Goal: Information Seeking & Learning: Learn about a topic

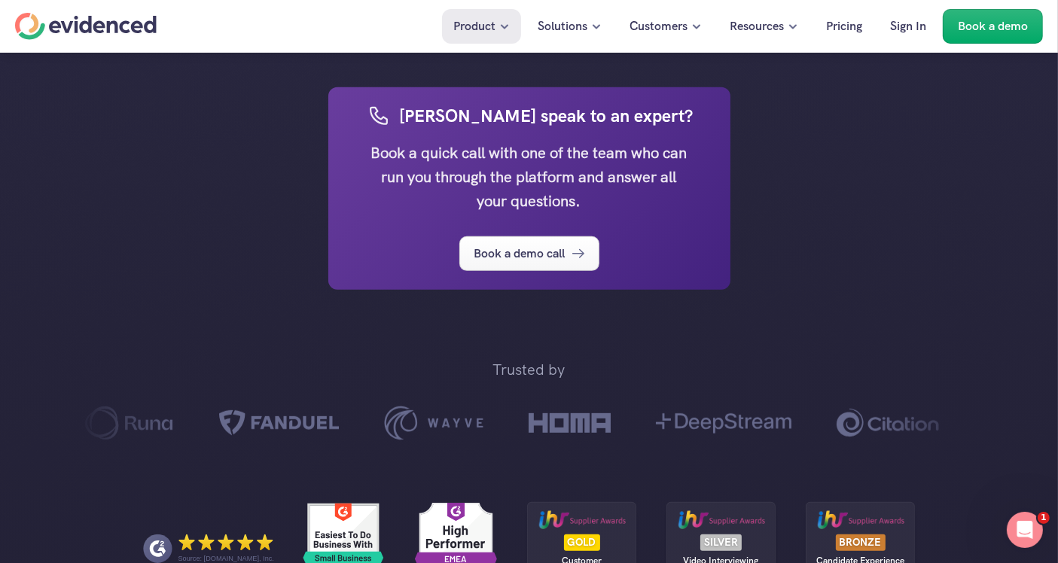
scroll to position [1004, 0]
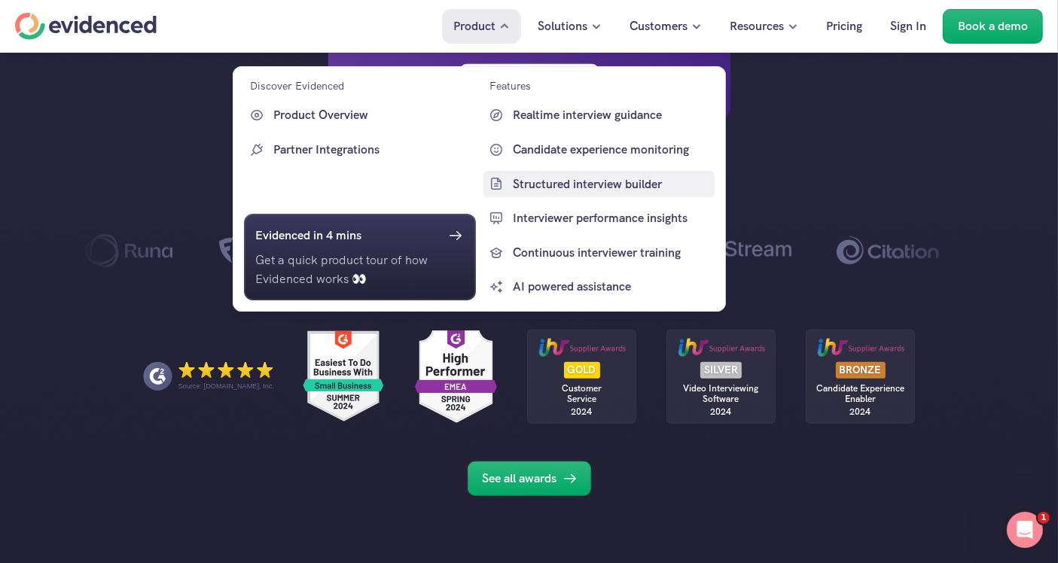
click at [582, 183] on p "Structured interview builder" at bounding box center [612, 184] width 199 height 20
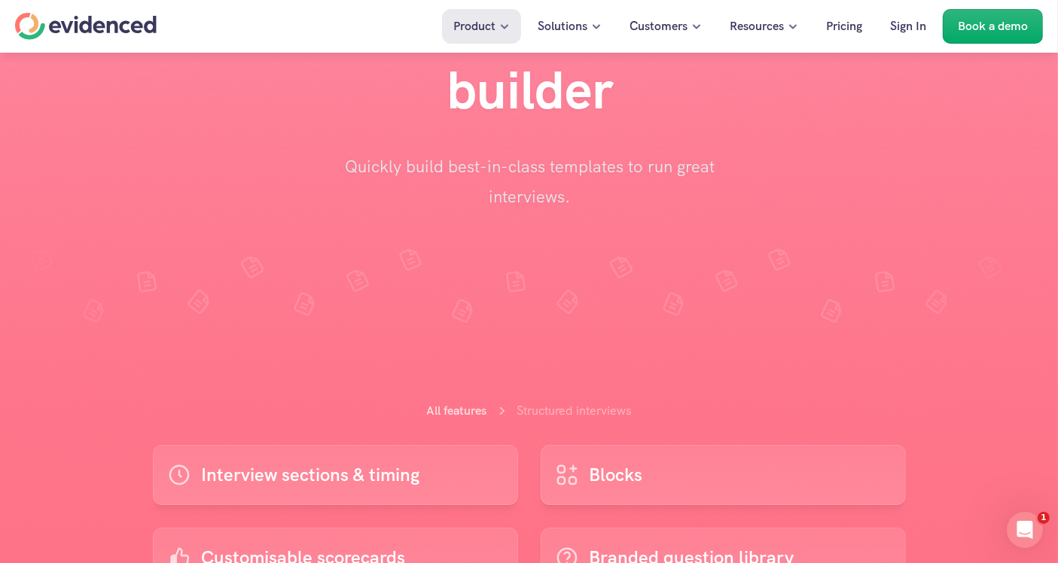
scroll to position [251, 0]
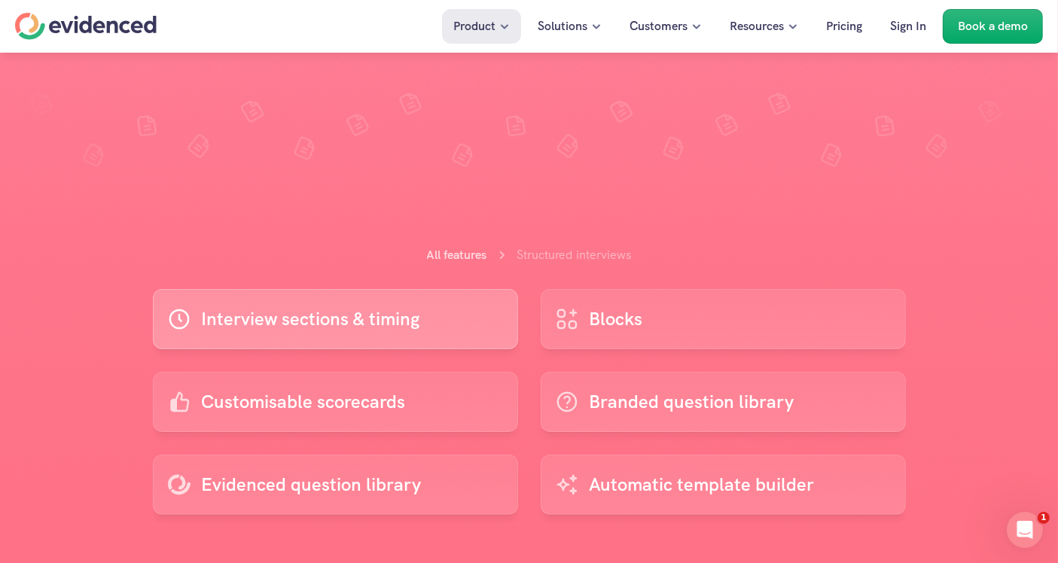
click at [256, 322] on p "Interview sections & timing" at bounding box center [311, 319] width 218 height 29
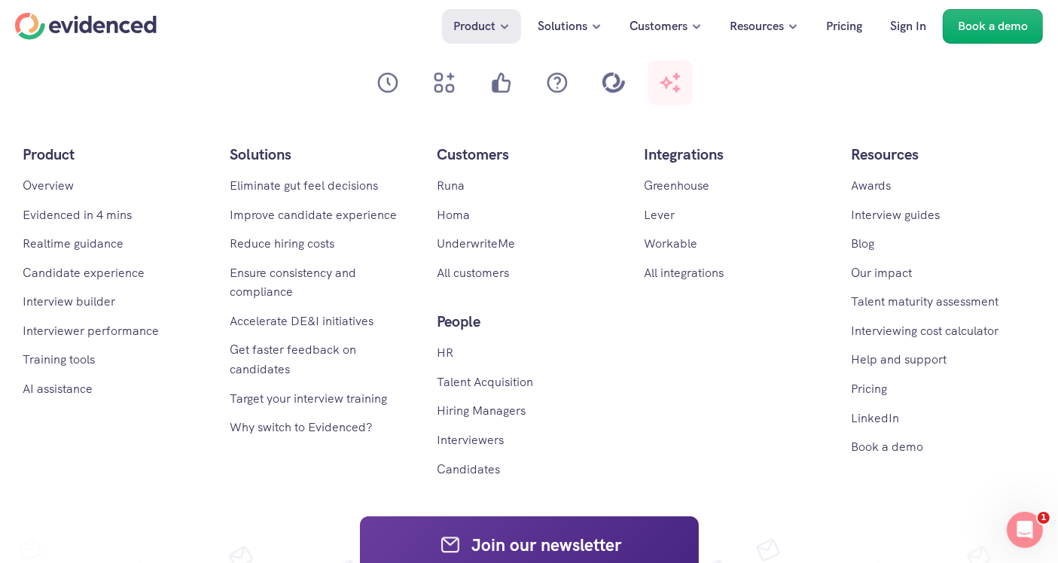
scroll to position [6864, 0]
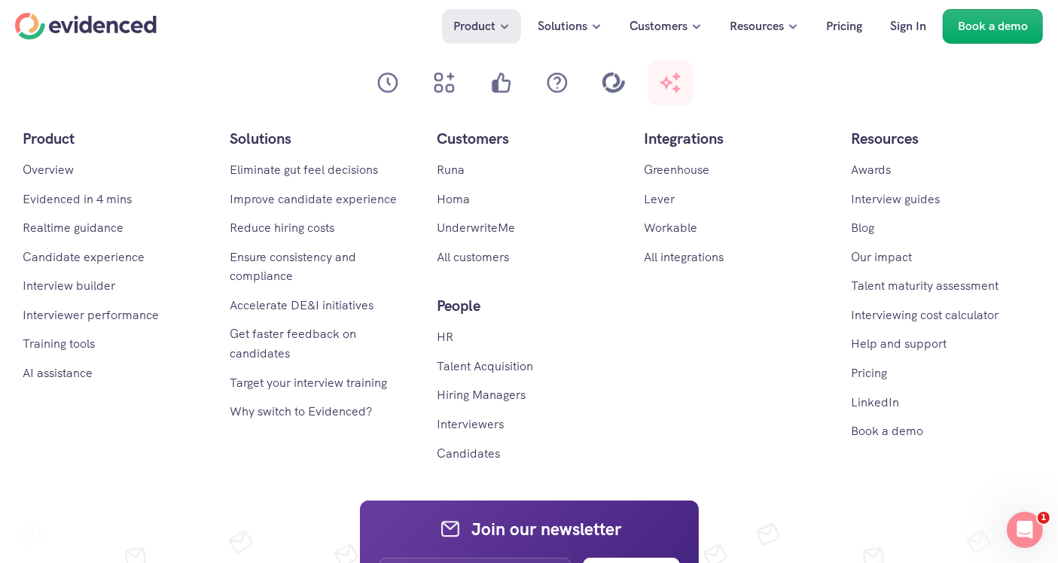
click at [752, 416] on div "Product Overview Evidenced in 4 mins Realtime guidance Candidate experience Int…" at bounding box center [529, 294] width 1013 height 337
click at [766, 448] on div "Product Overview Evidenced in 4 mins Realtime guidance Candidate experience Int…" at bounding box center [529, 294] width 1013 height 337
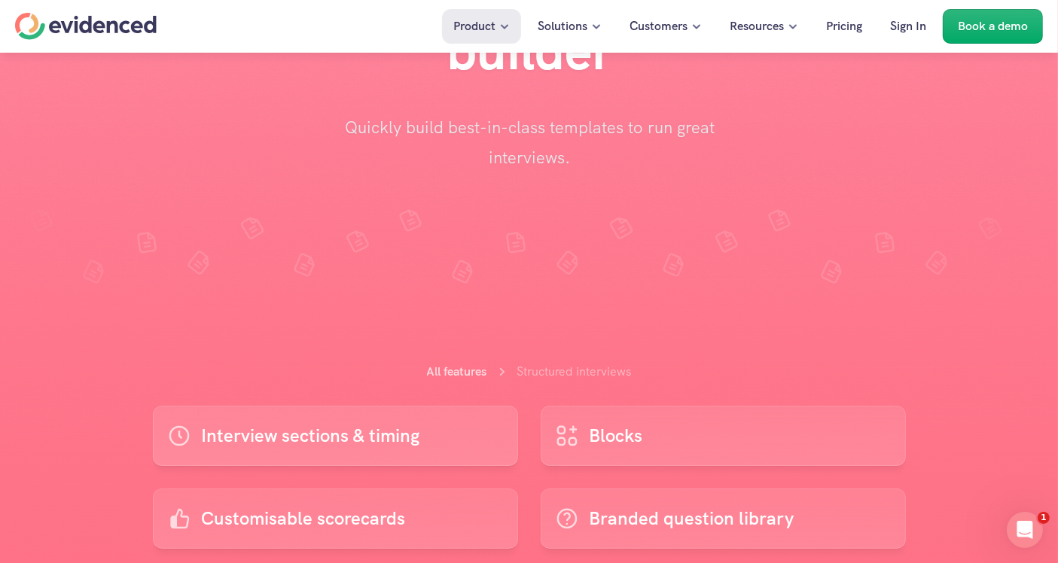
scroll to position [418, 0]
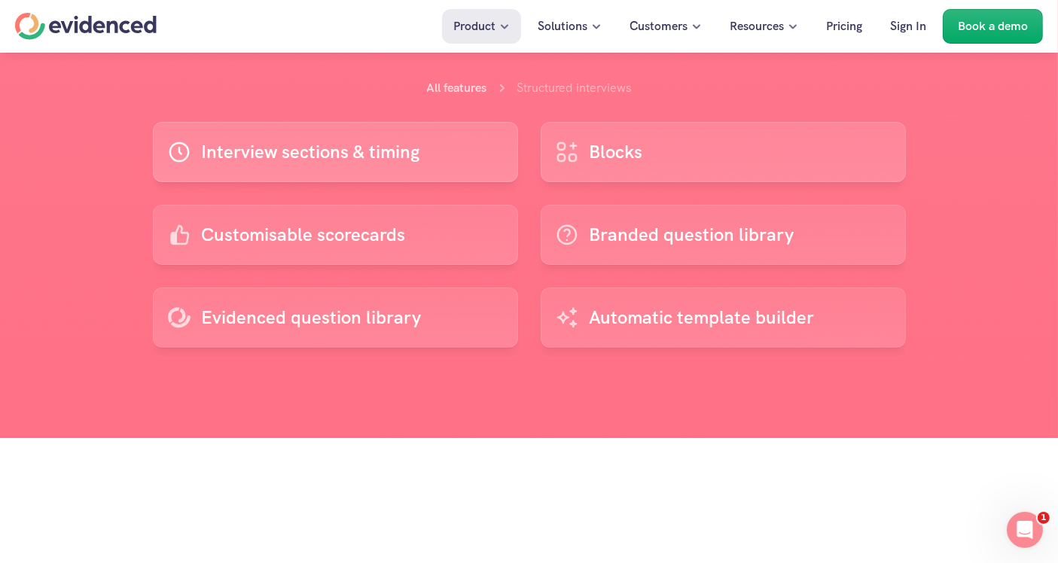
click at [678, 144] on link "Blocks" at bounding box center [723, 152] width 365 height 60
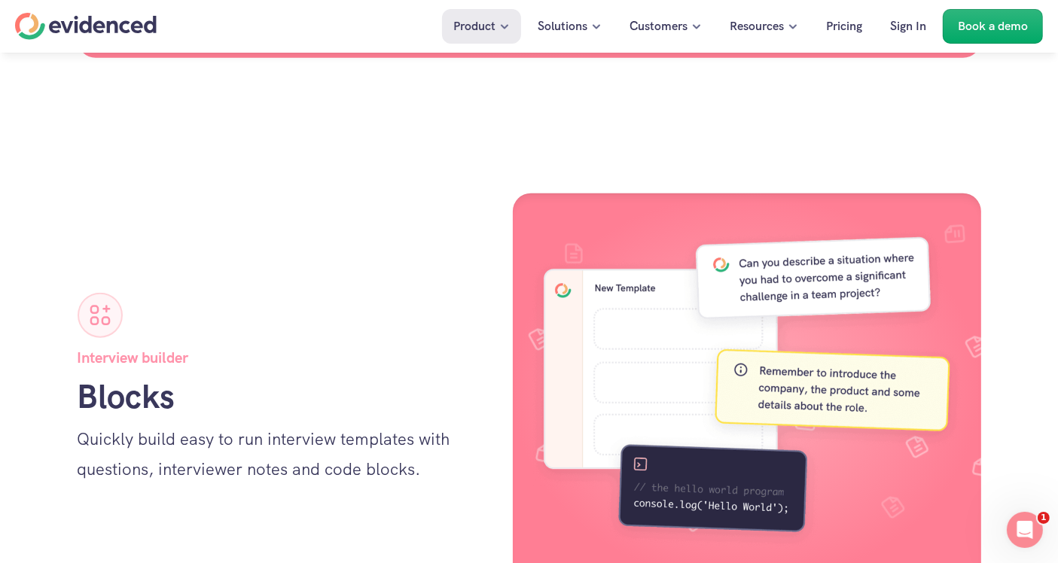
scroll to position [1632, 0]
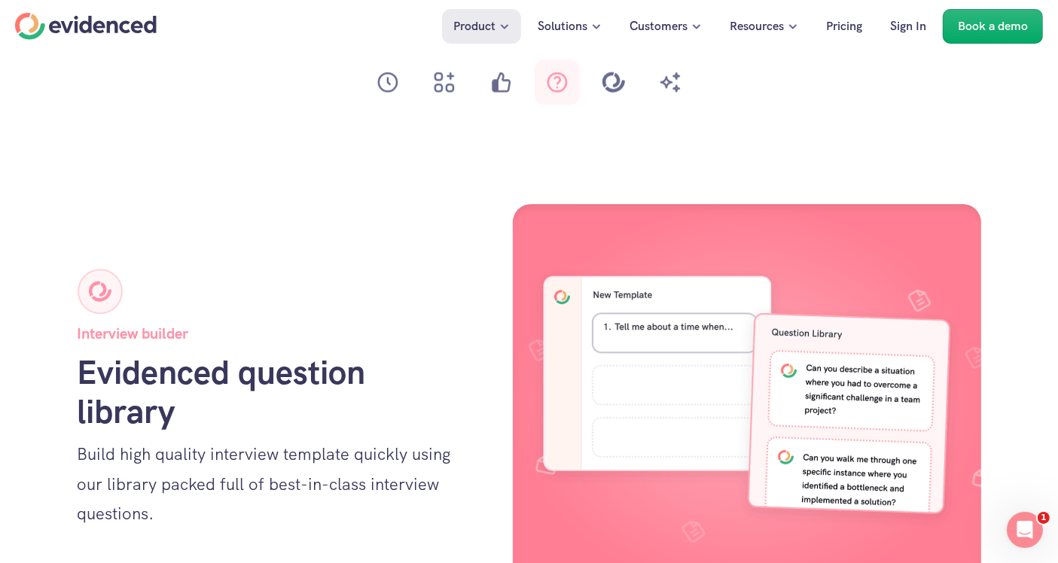
scroll to position [3388, 0]
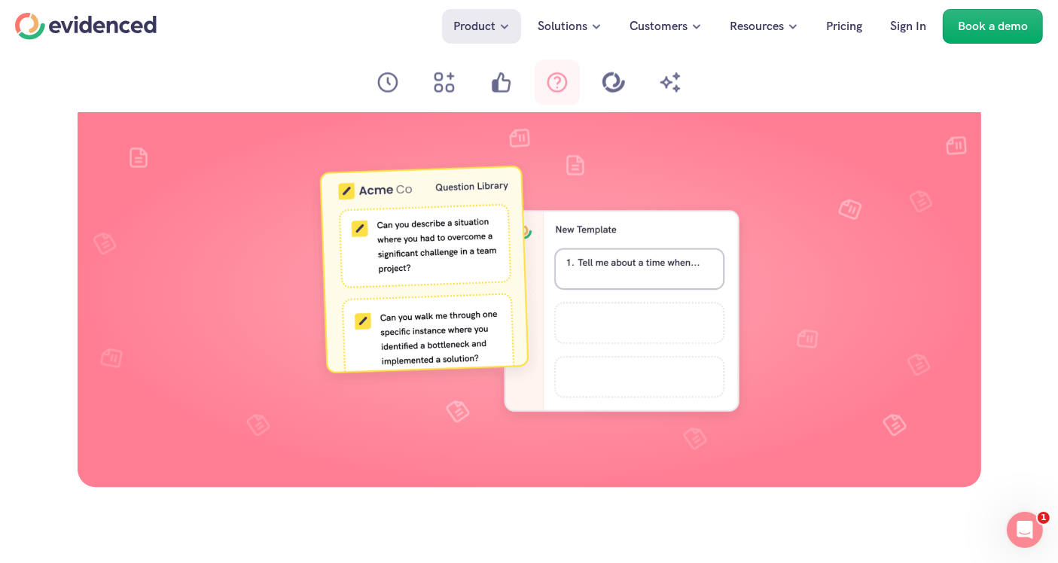
scroll to position [3388, 0]
